Goal: Use online tool/utility

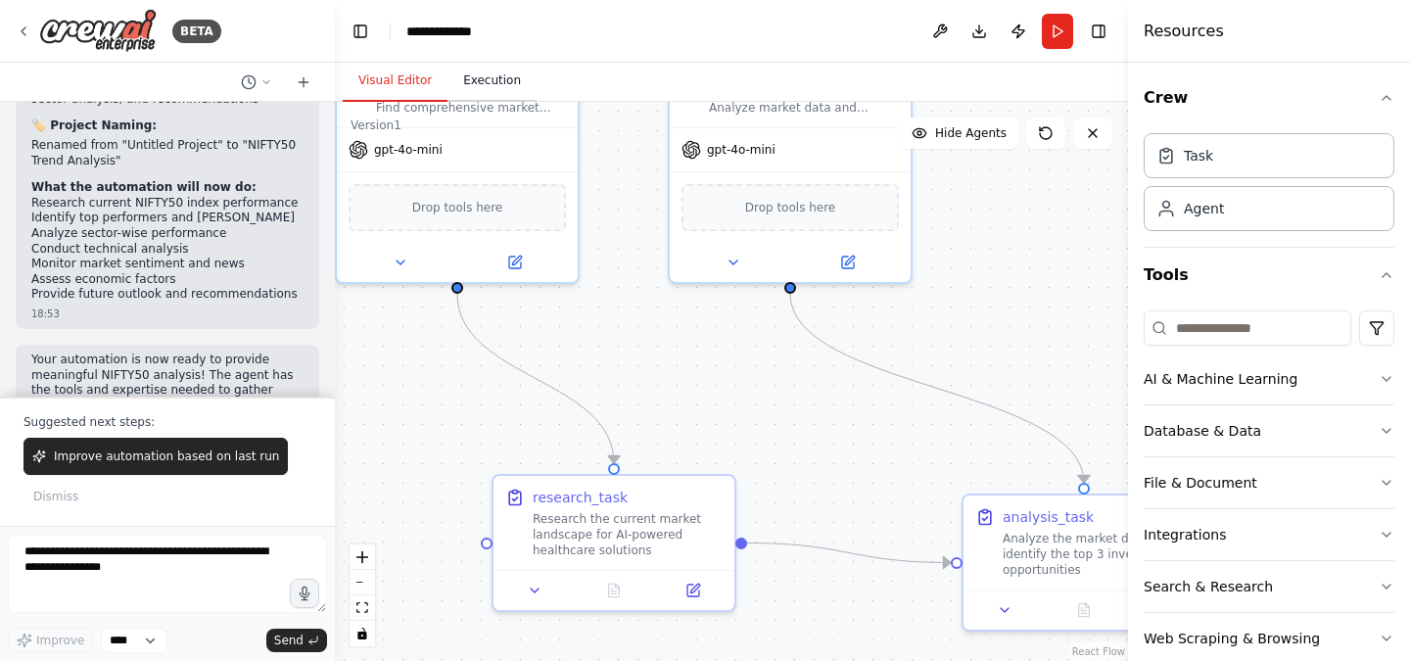
click at [501, 87] on button "Execution" at bounding box center [491, 81] width 89 height 41
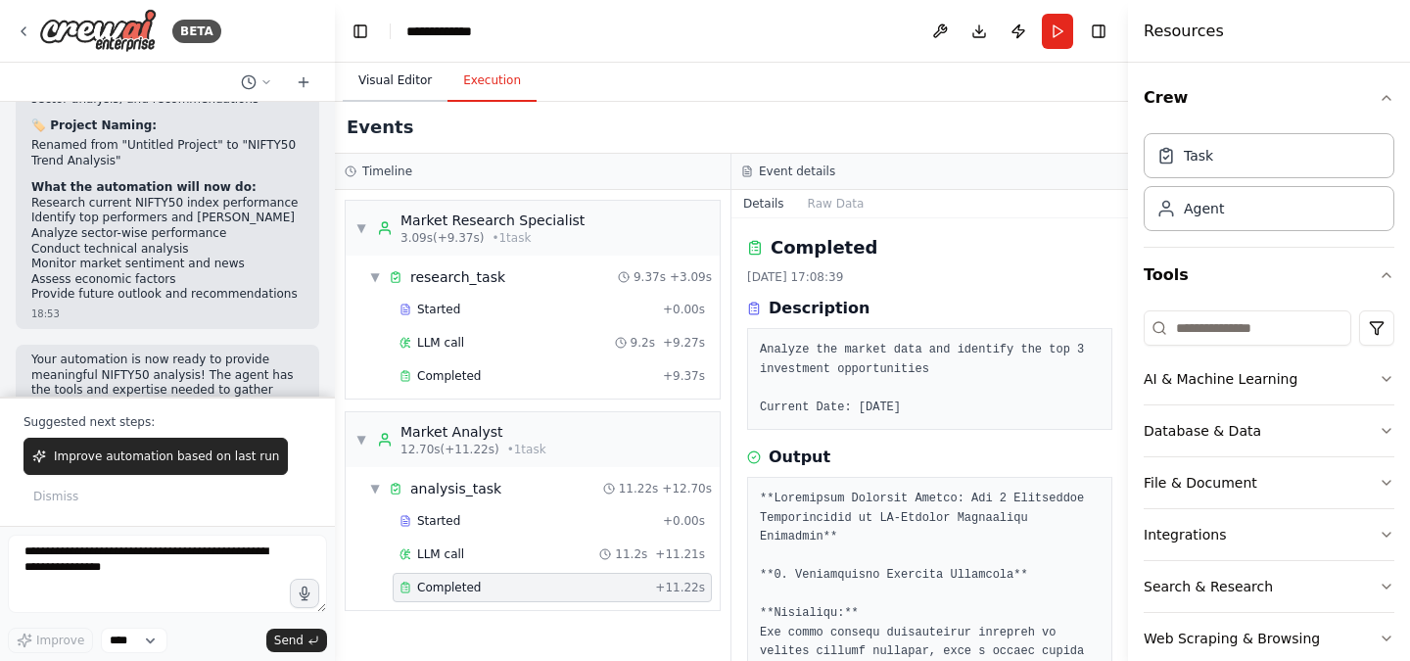
click at [405, 90] on button "Visual Editor" at bounding box center [395, 81] width 105 height 41
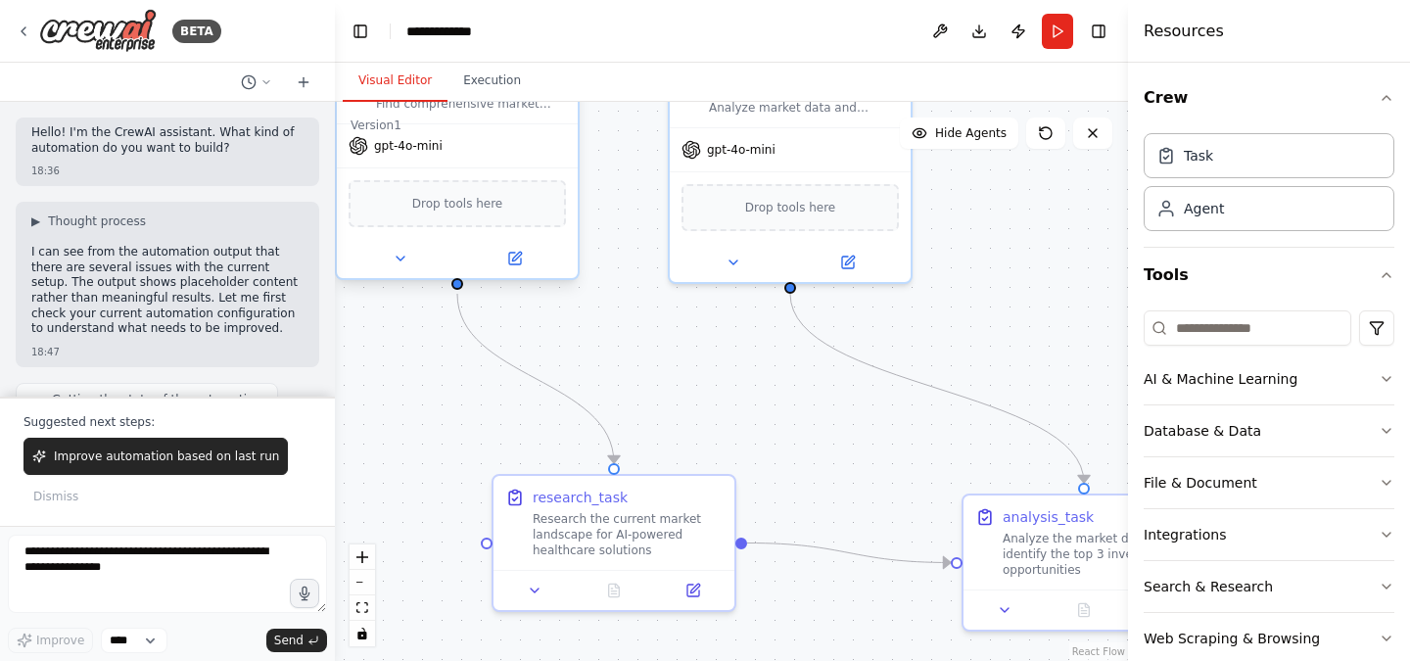
click at [453, 147] on div "gpt-4o-mini" at bounding box center [457, 145] width 241 height 43
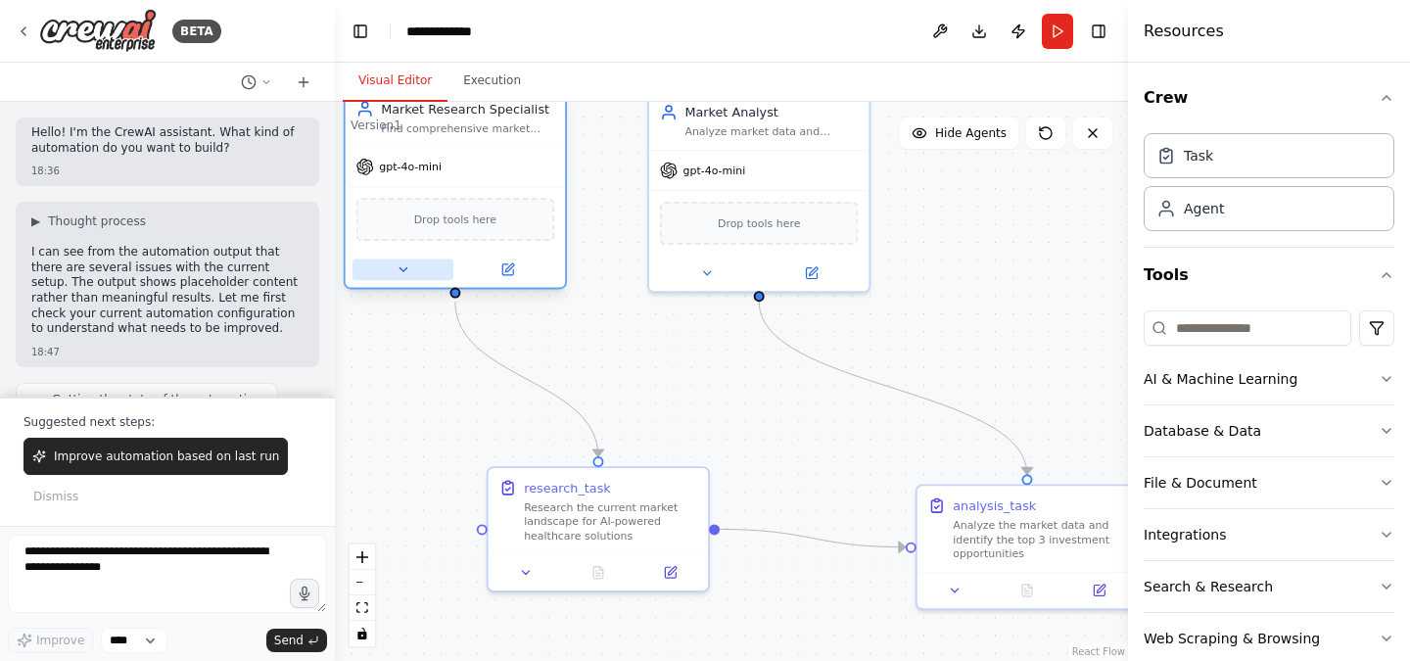
click at [397, 275] on icon at bounding box center [402, 269] width 15 height 15
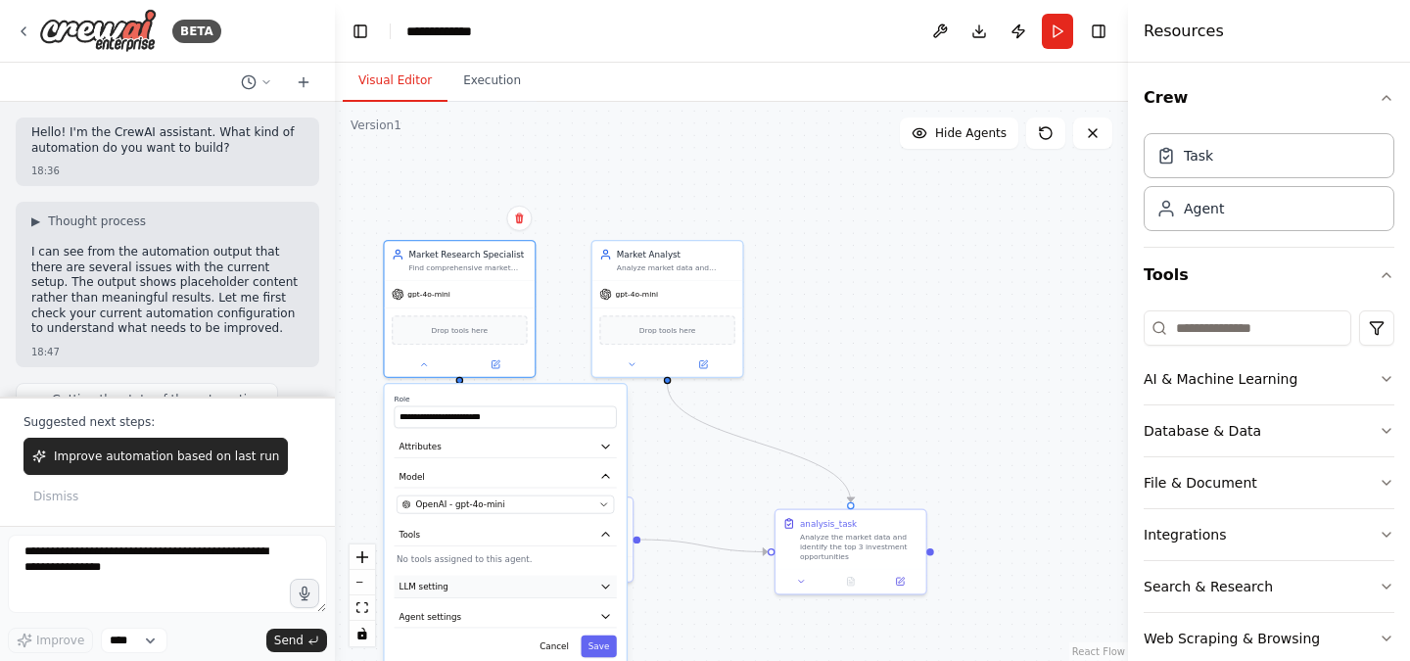
click at [605, 590] on icon "button" at bounding box center [605, 586] width 12 height 12
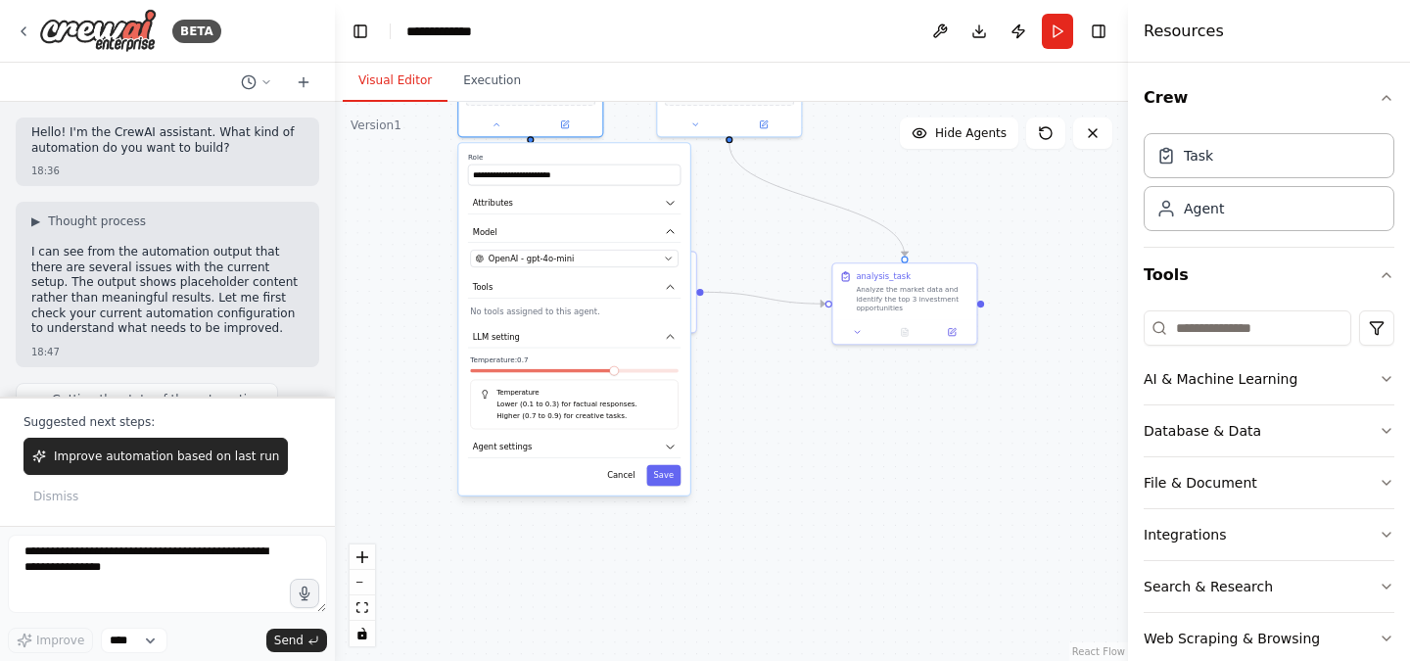
drag, startPoint x: 900, startPoint y: 400, endPoint x: 964, endPoint y: 151, distance: 257.8
click at [964, 151] on div ".deletable-edge-delete-btn { width: 20px; height: 20px; border: 0px solid #ffff…" at bounding box center [731, 381] width 793 height 559
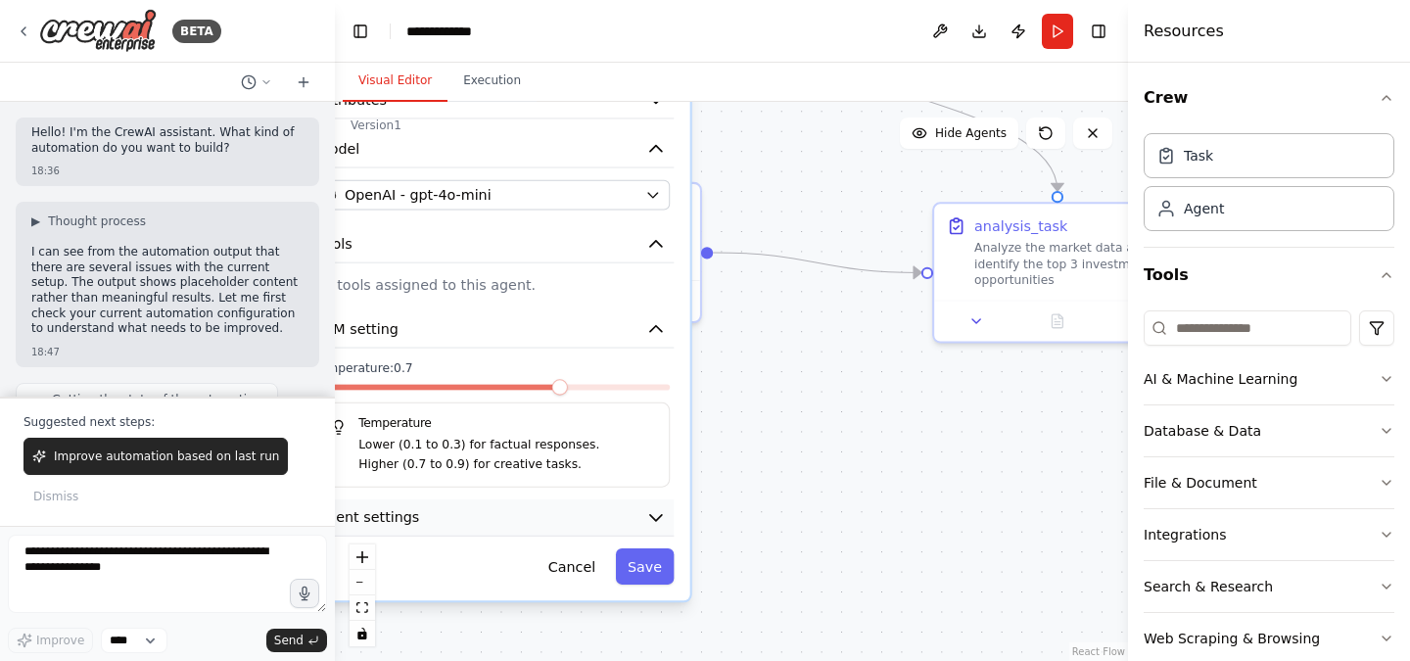
click at [544, 512] on button "Agent settings" at bounding box center [491, 517] width 364 height 37
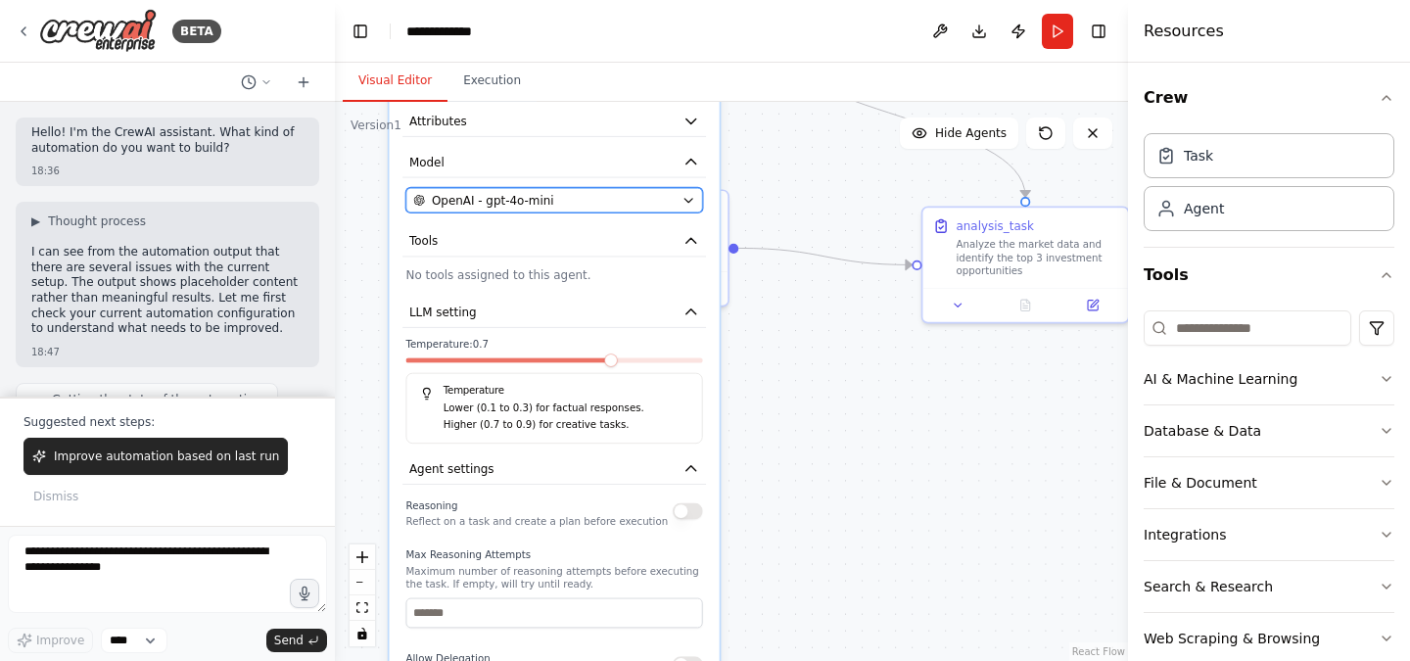
click at [631, 207] on div "OpenAI - gpt-4o-mini" at bounding box center [543, 200] width 261 height 17
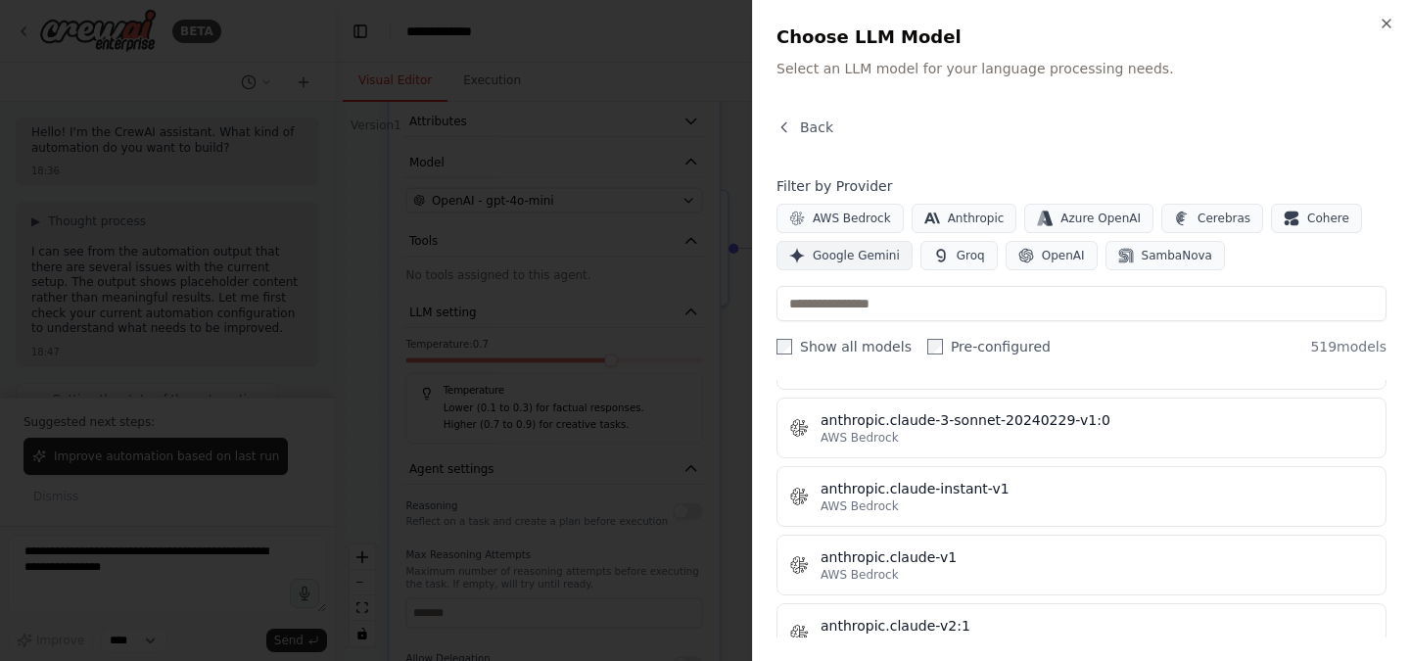
scroll to position [1914, 0]
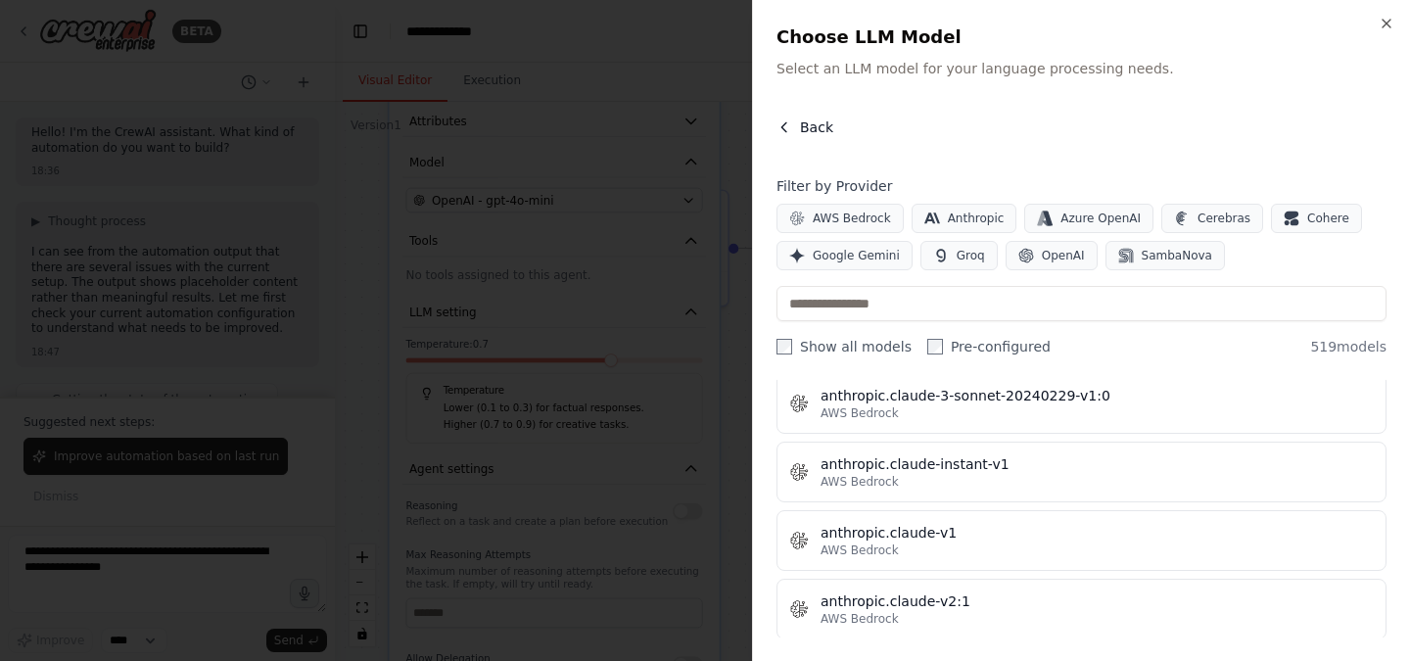
click at [787, 123] on icon "button" at bounding box center [784, 127] width 16 height 16
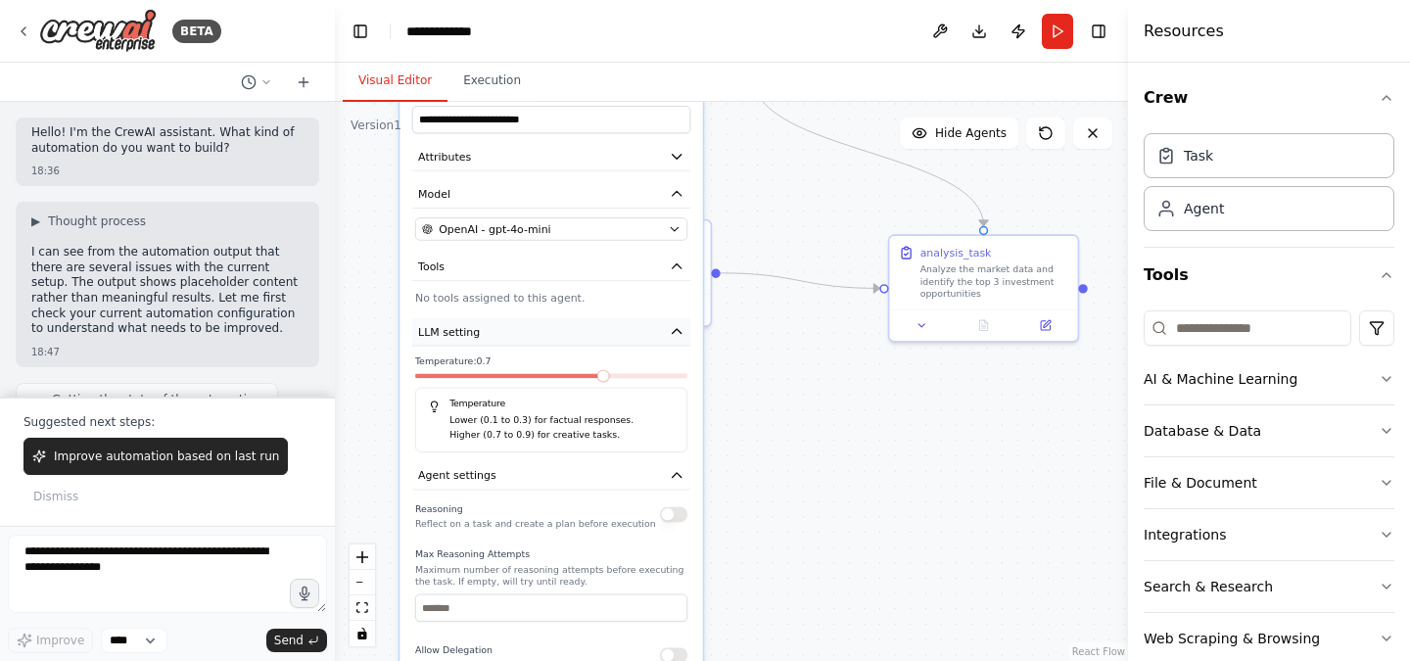
click at [678, 332] on icon "button" at bounding box center [676, 331] width 9 height 5
